Goal: Navigation & Orientation: Find specific page/section

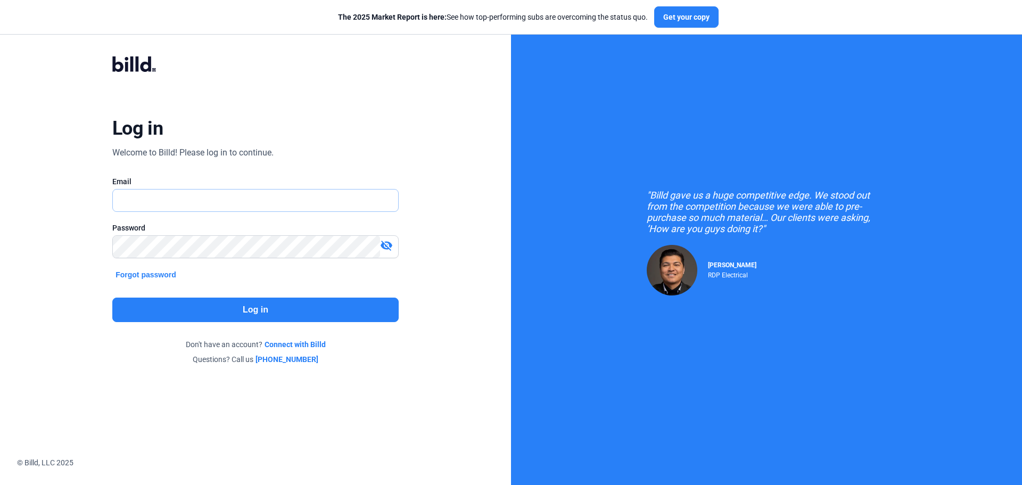
click at [178, 191] on input "text" at bounding box center [255, 200] width 285 height 22
type input "[EMAIL_ADDRESS][DOMAIN_NAME]"
click at [284, 308] on button "Log in" at bounding box center [255, 310] width 286 height 24
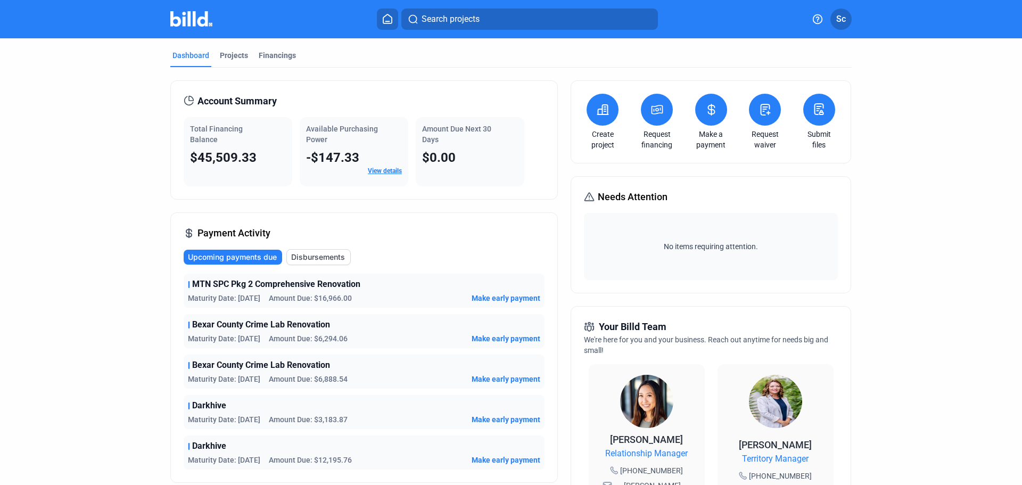
click at [187, 57] on div "Dashboard" at bounding box center [190, 55] width 37 height 11
click at [226, 46] on mat-tab-group "Dashboard Projects Financings Account Summary Total Financing Balance $45,509.3…" at bounding box center [510, 400] width 681 height 725
click at [233, 54] on div "Projects" at bounding box center [234, 55] width 28 height 11
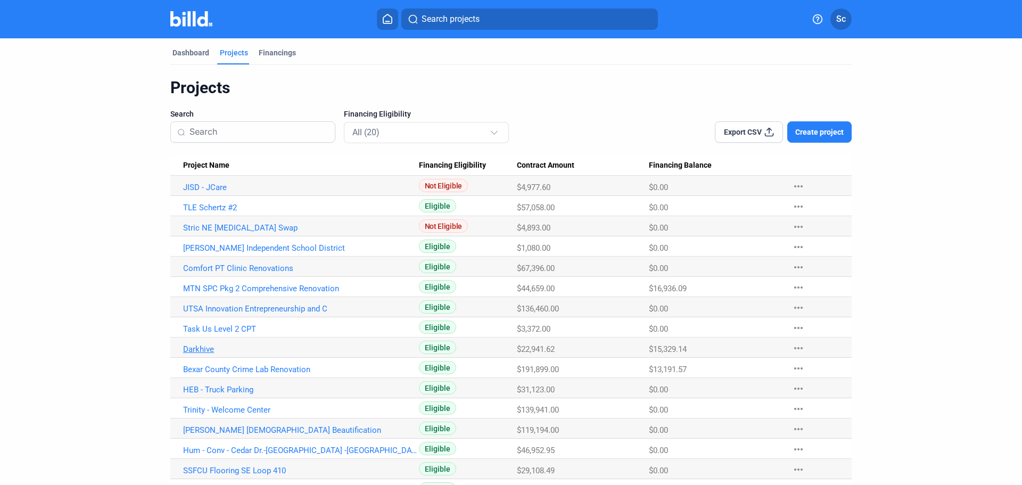
scroll to position [3, 0]
click at [206, 192] on link "Darkhive" at bounding box center [301, 187] width 236 height 10
